Goal: Find specific page/section: Find specific page/section

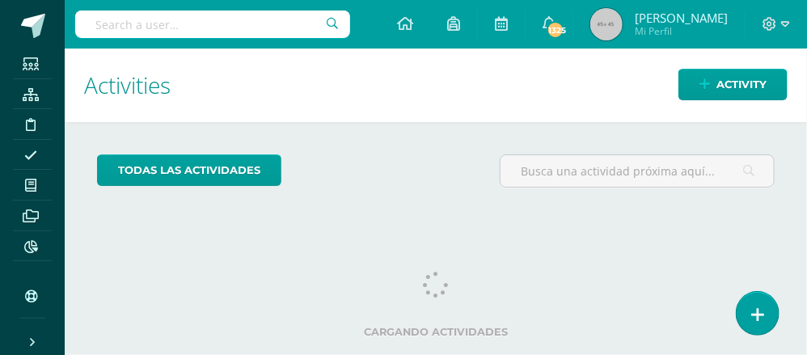
click at [105, 21] on input "text" at bounding box center [212, 25] width 275 height 28
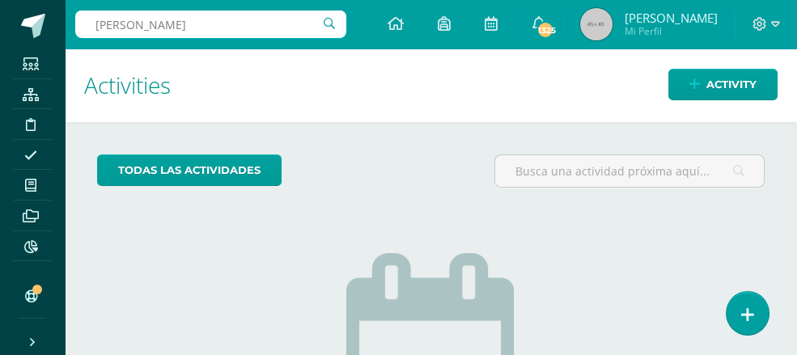
click at [364, 74] on h1 "Activities" at bounding box center [430, 86] width 693 height 74
drag, startPoint x: 364, startPoint y: 74, endPoint x: 354, endPoint y: 106, distance: 33.3
click at [354, 106] on h1 "Activities" at bounding box center [430, 86] width 693 height 74
click at [198, 36] on input "[PERSON_NAME]" at bounding box center [210, 25] width 271 height 28
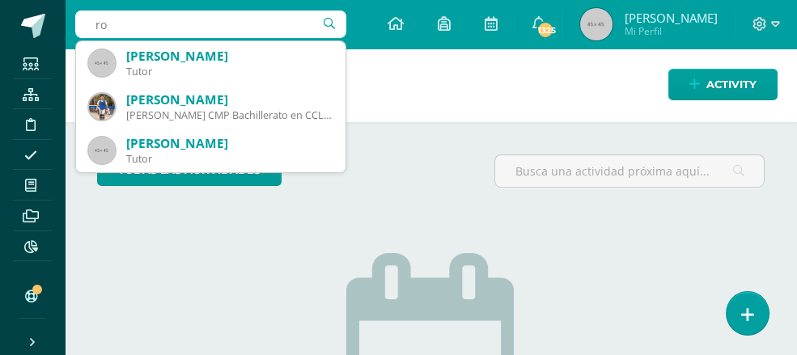
type input "r"
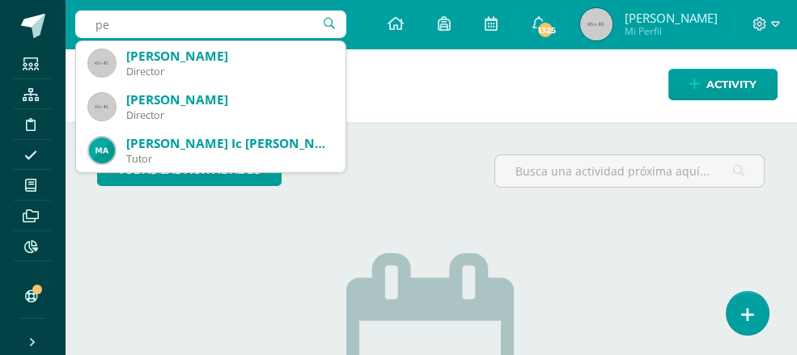
type input "p"
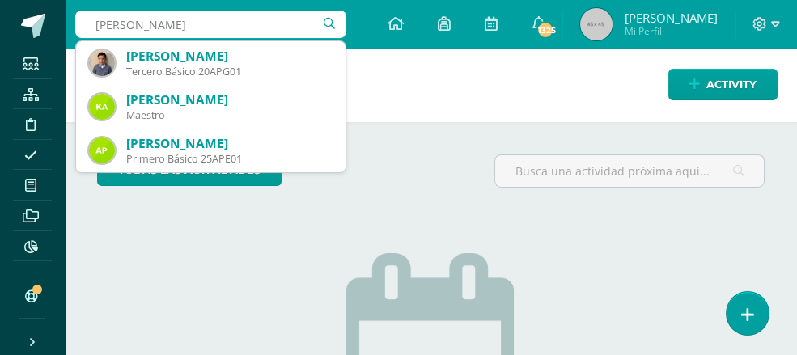
type input "[PERSON_NAME]"
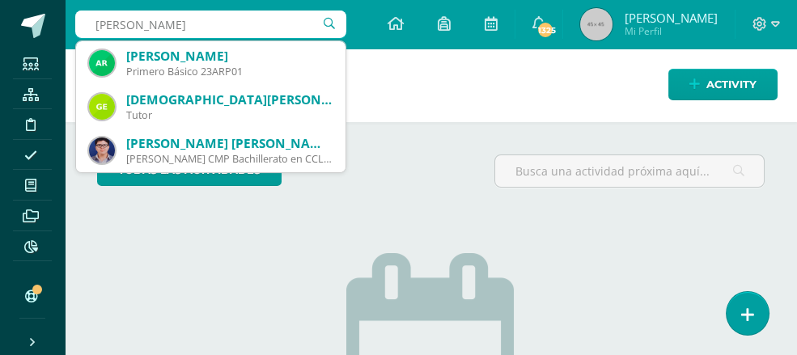
click at [326, 30] on input "[PERSON_NAME]" at bounding box center [210, 25] width 271 height 28
click at [324, 21] on input "[PERSON_NAME]" at bounding box center [210, 25] width 271 height 28
click at [324, 19] on input "[PERSON_NAME]" at bounding box center [210, 25] width 271 height 28
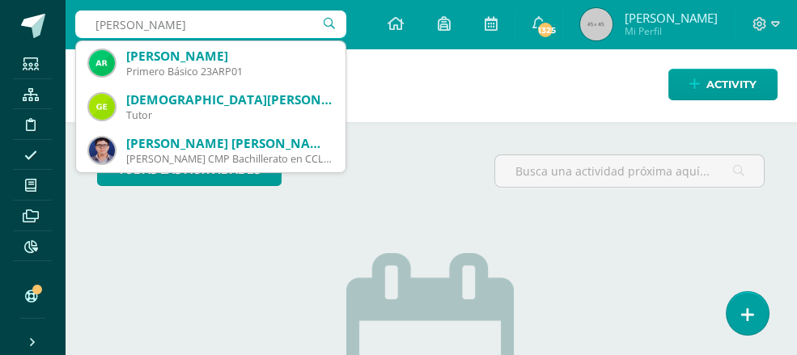
click at [330, 22] on input "[PERSON_NAME]" at bounding box center [210, 25] width 271 height 28
drag, startPoint x: 242, startPoint y: 23, endPoint x: 69, endPoint y: 24, distance: 173.1
click at [69, 24] on div "[PERSON_NAME] [PERSON_NAME] [PERSON_NAME] [PERSON_NAME] Primero Básico 23ARP01 …" at bounding box center [431, 24] width 732 height 49
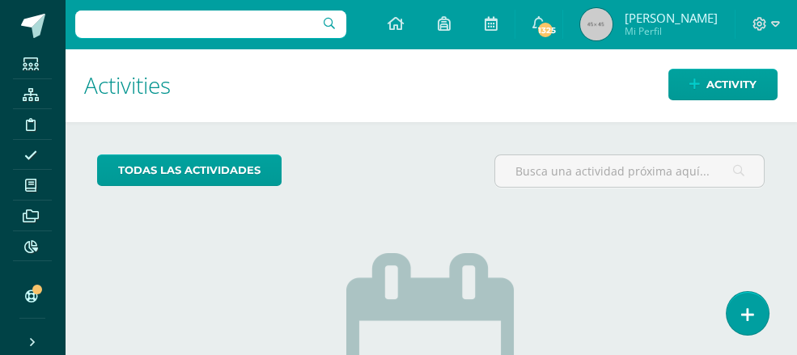
click at [611, 80] on h1 "Activities" at bounding box center [430, 86] width 693 height 74
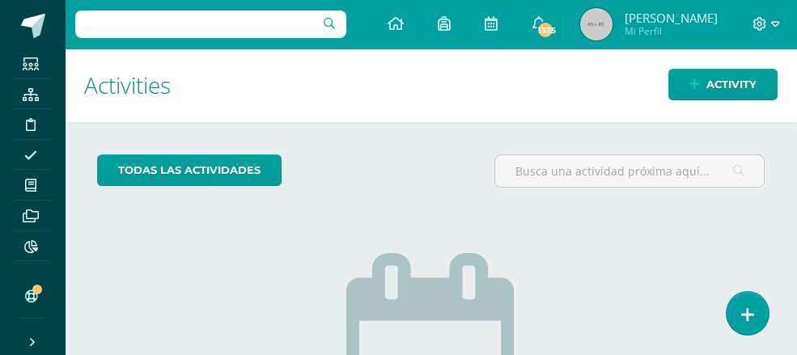
click at [611, 80] on h1 "Activities" at bounding box center [430, 86] width 693 height 74
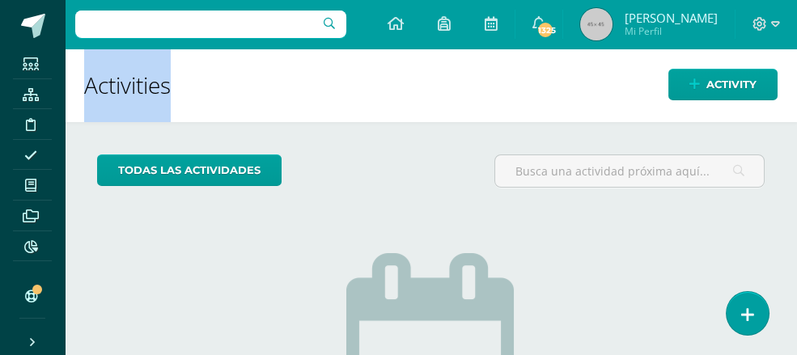
click at [611, 80] on h1 "Activities" at bounding box center [430, 86] width 693 height 74
